Goal: Check status: Check status

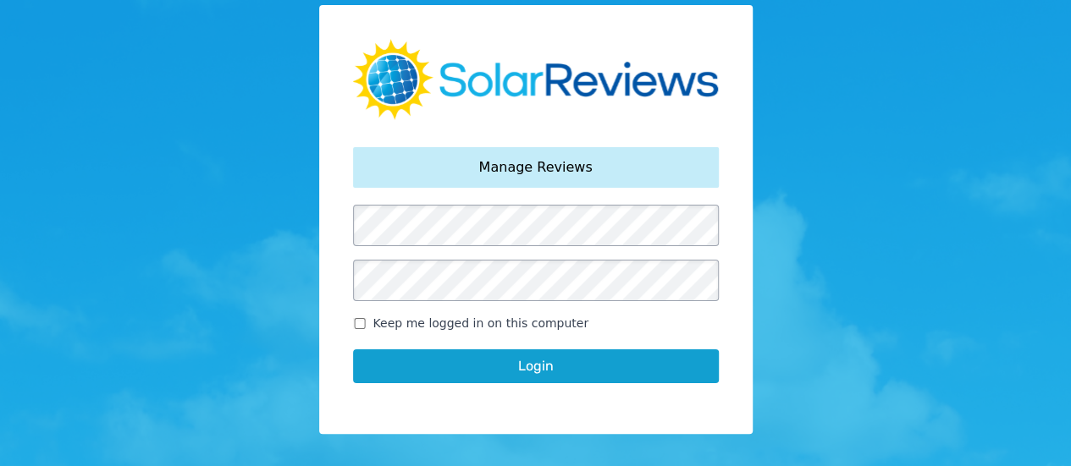
click at [358, 319] on input "Keep me logged in on this computer" at bounding box center [360, 323] width 14 height 11
checkbox input "true"
click at [462, 361] on button "Login" at bounding box center [536, 367] width 366 height 34
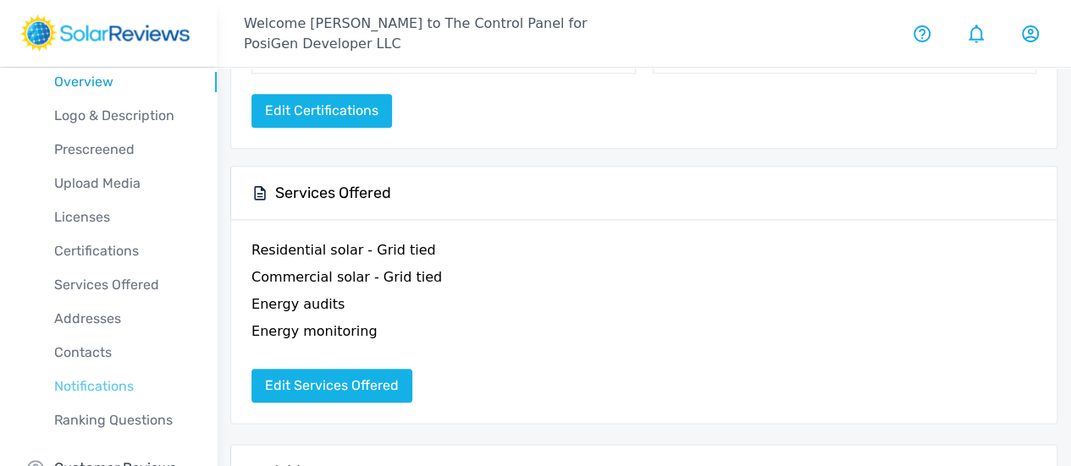
scroll to position [108, 0]
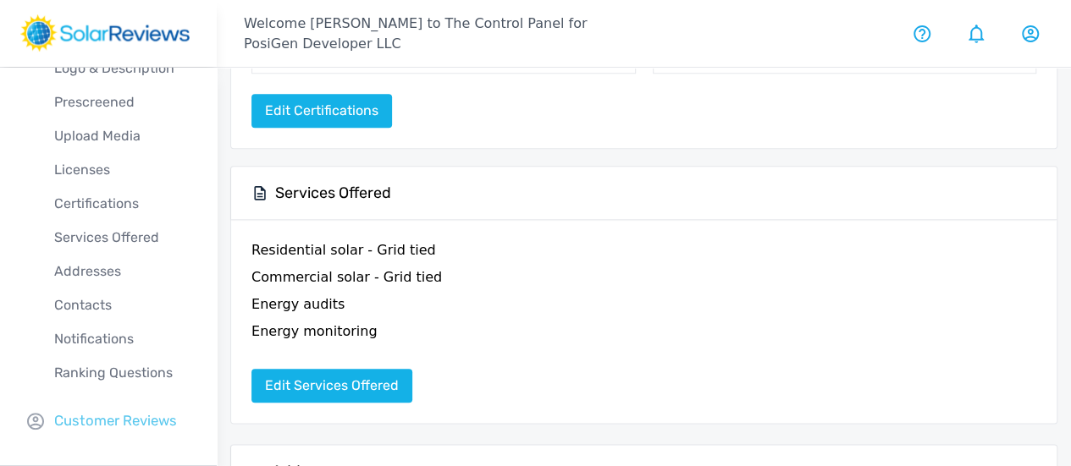
click at [113, 424] on p "Customer Reviews" at bounding box center [115, 421] width 123 height 21
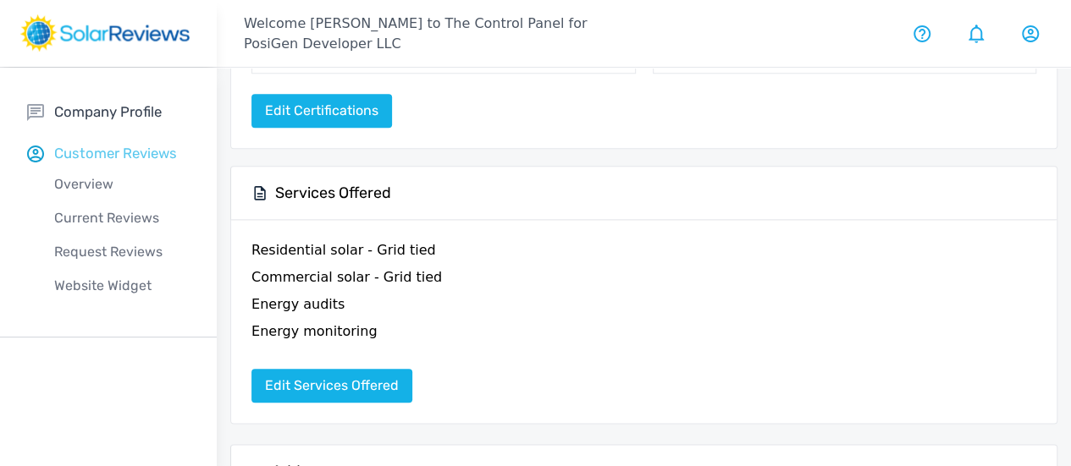
click at [99, 154] on p "Customer Reviews" at bounding box center [115, 153] width 123 height 21
click at [97, 183] on p "Overview" at bounding box center [122, 184] width 190 height 20
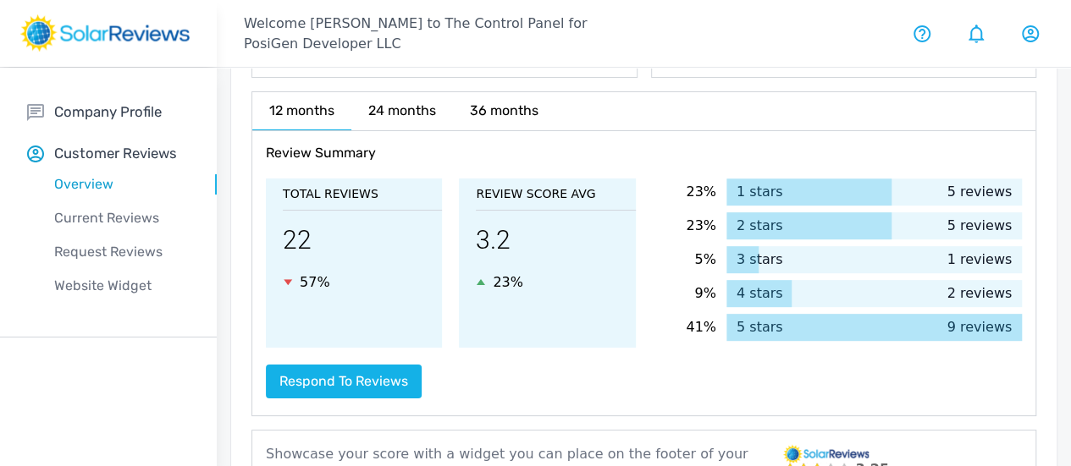
scroll to position [305, 0]
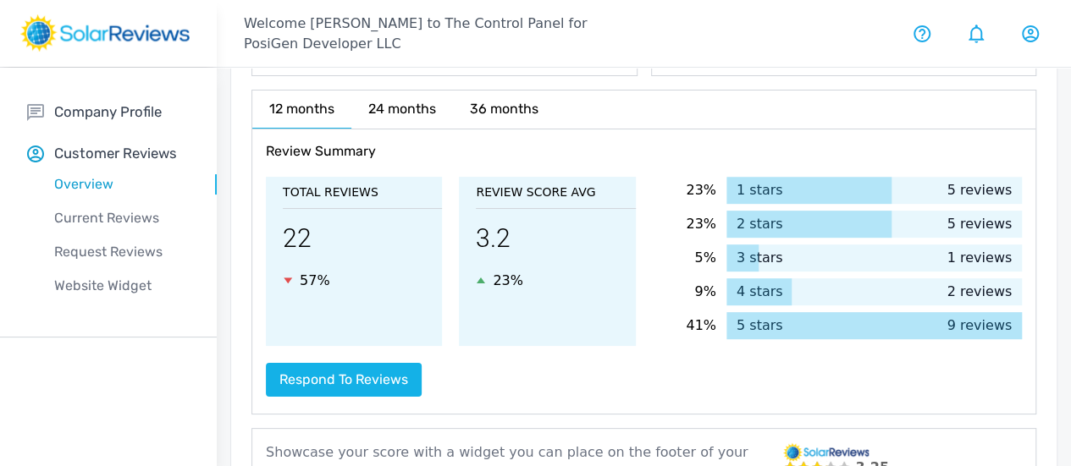
click at [301, 106] on h6 "12 months" at bounding box center [301, 110] width 99 height 38
click at [415, 121] on h6 "24 months" at bounding box center [402, 109] width 102 height 37
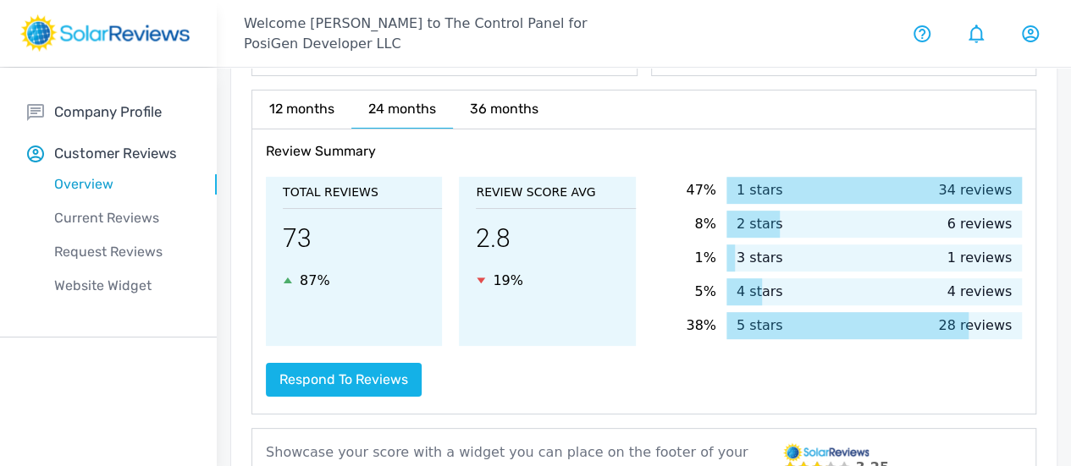
click at [316, 116] on h6 "12 months" at bounding box center [301, 109] width 99 height 37
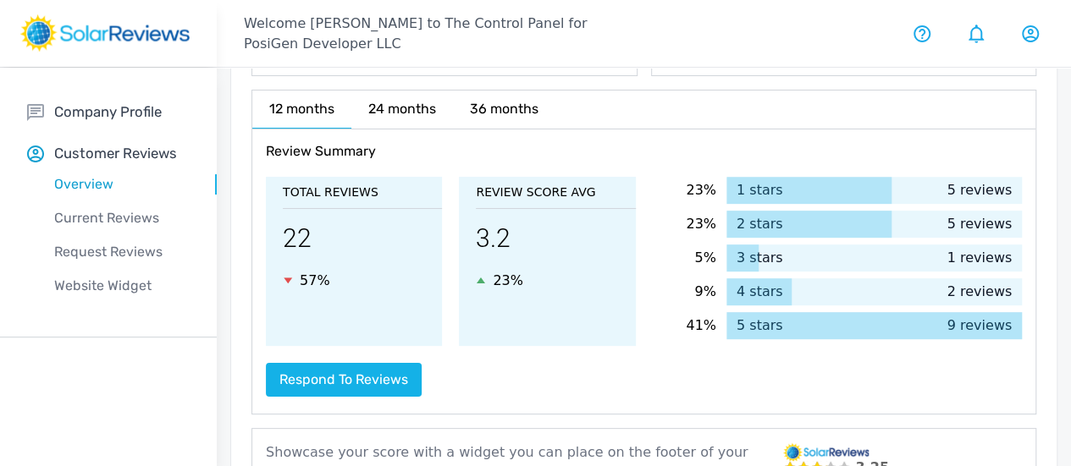
click at [408, 113] on h6 "24 months" at bounding box center [402, 109] width 102 height 37
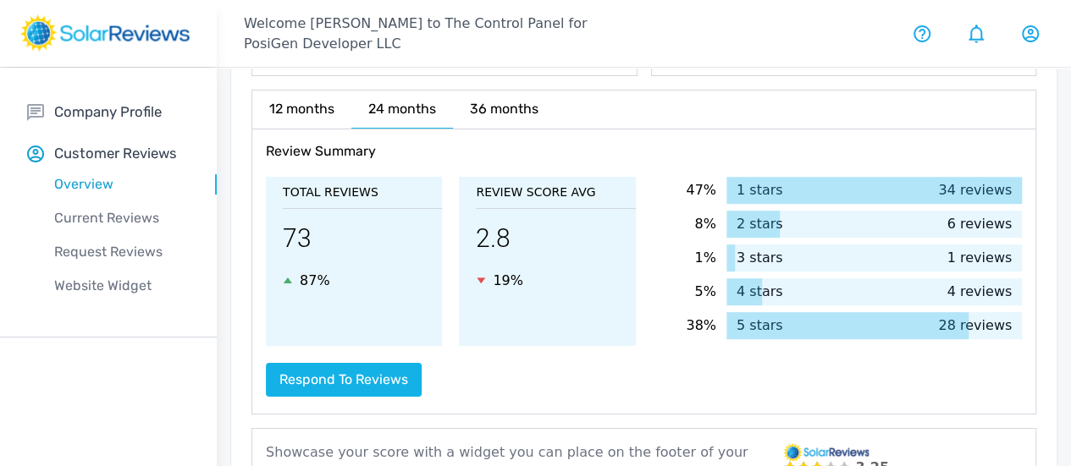
click at [299, 113] on h6 "12 months" at bounding box center [301, 109] width 99 height 37
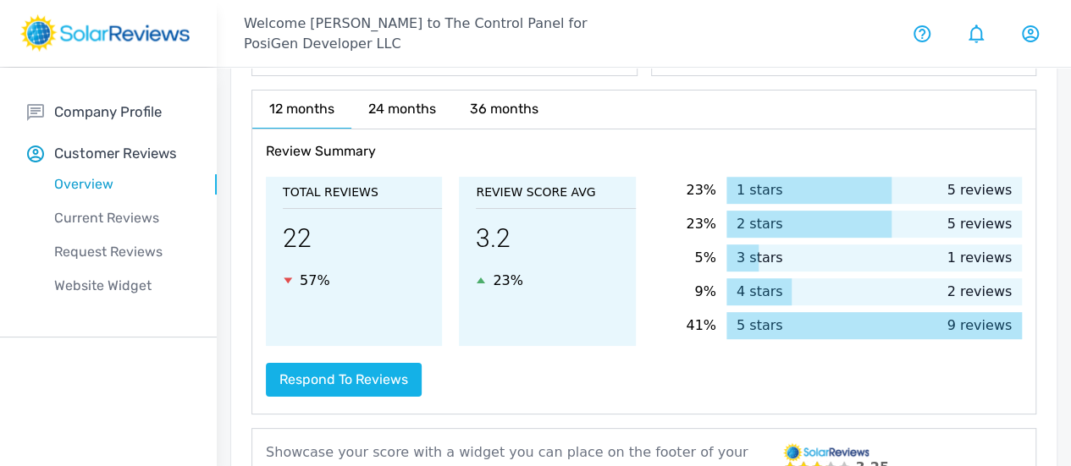
click at [530, 105] on h6 "36 months" at bounding box center [504, 109] width 102 height 37
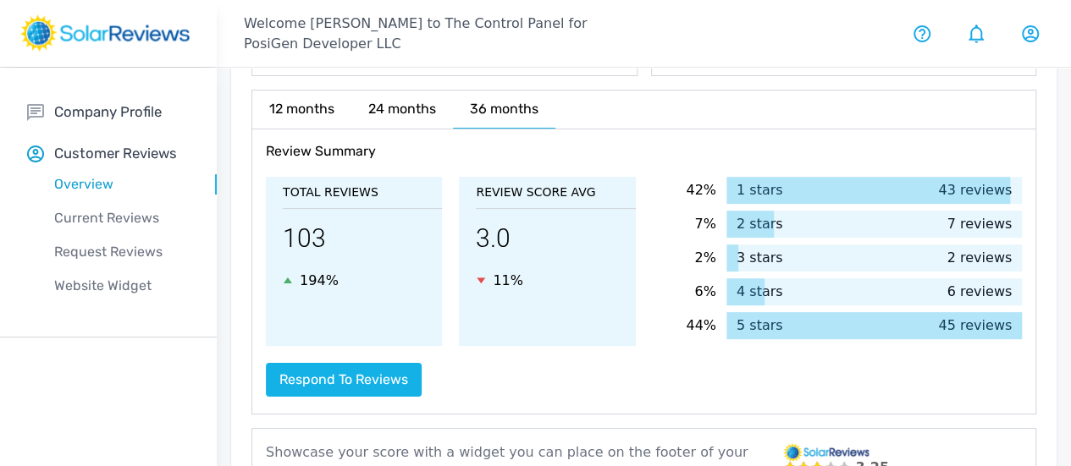
click at [297, 111] on h6 "12 months" at bounding box center [301, 109] width 99 height 37
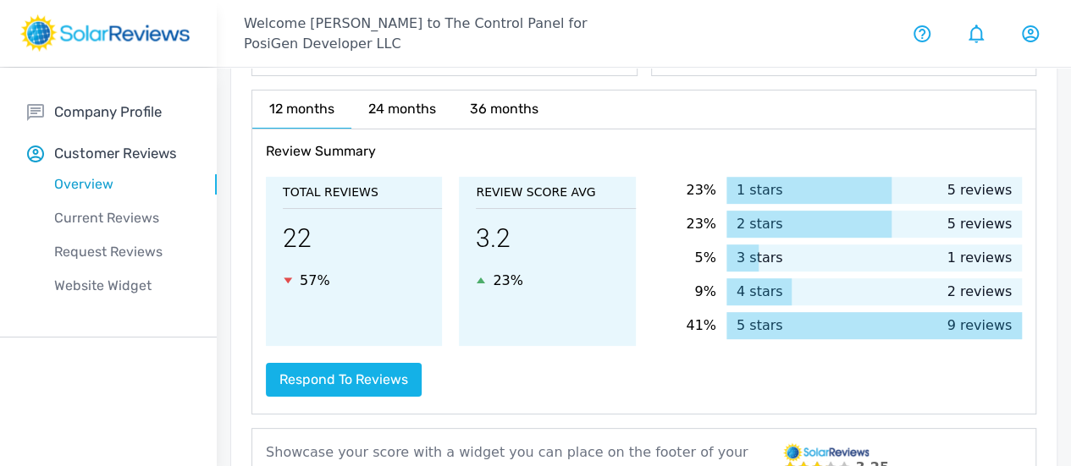
click at [414, 104] on h6 "24 months" at bounding box center [402, 109] width 102 height 37
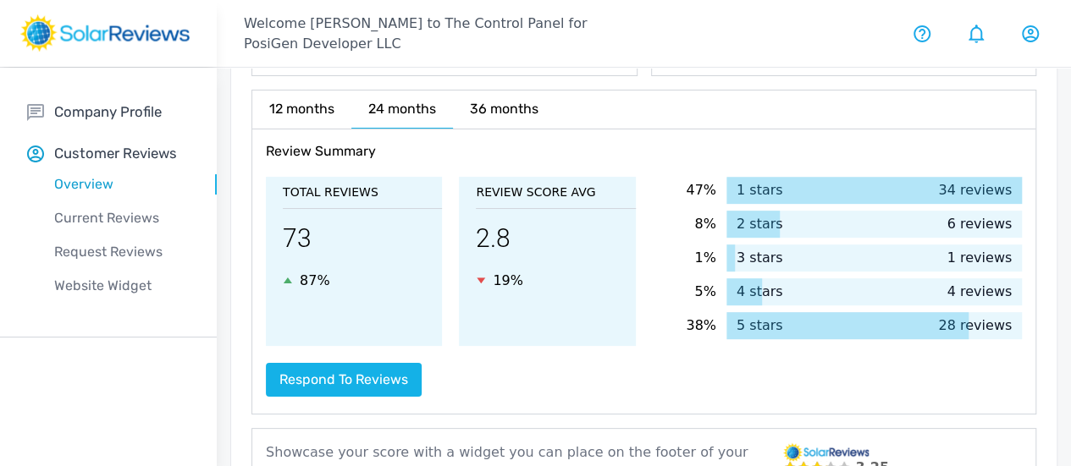
click at [301, 108] on h6 "12 months" at bounding box center [301, 109] width 99 height 37
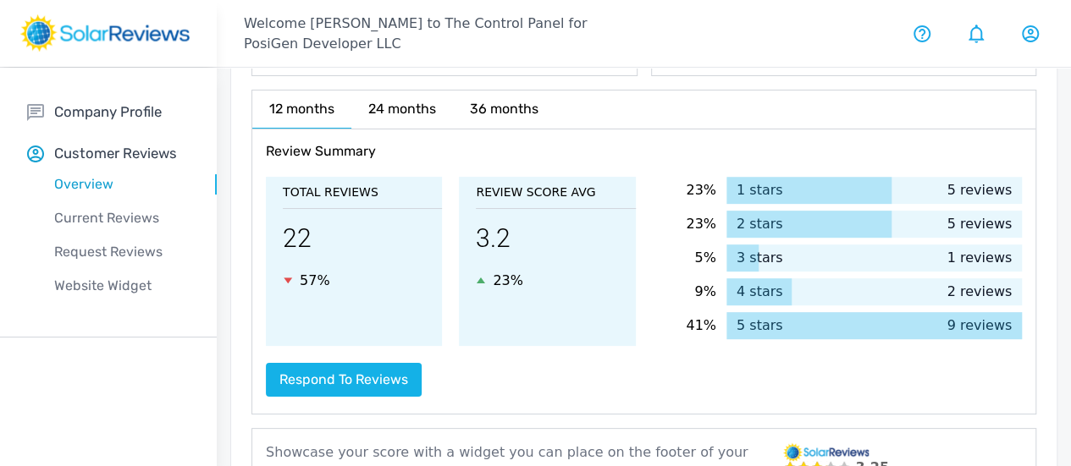
scroll to position [220, 0]
